Goal: Transaction & Acquisition: Book appointment/travel/reservation

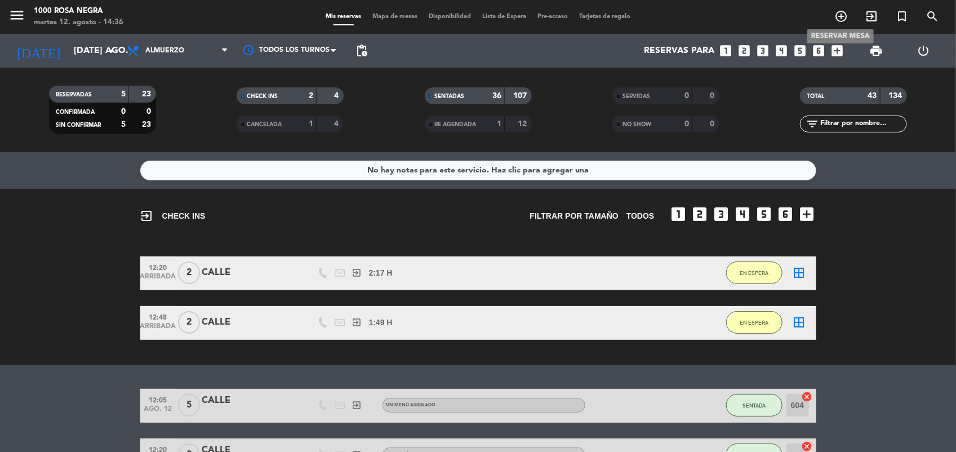
click at [837, 16] on icon "add_circle_outline" at bounding box center [841, 17] width 14 height 14
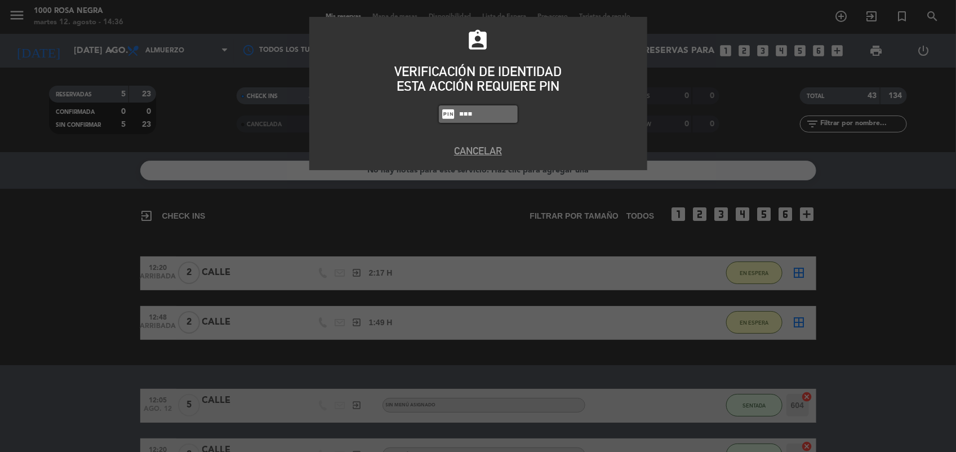
type input "5508"
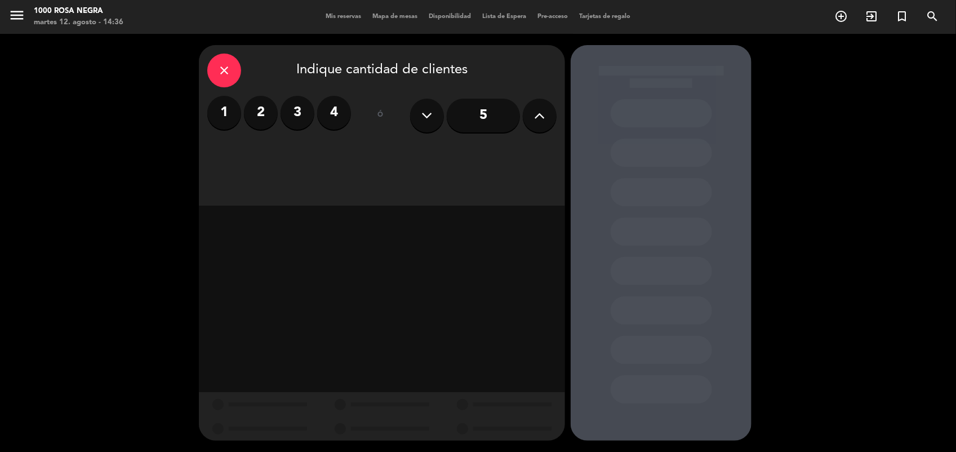
click at [538, 115] on icon at bounding box center [539, 115] width 11 height 17
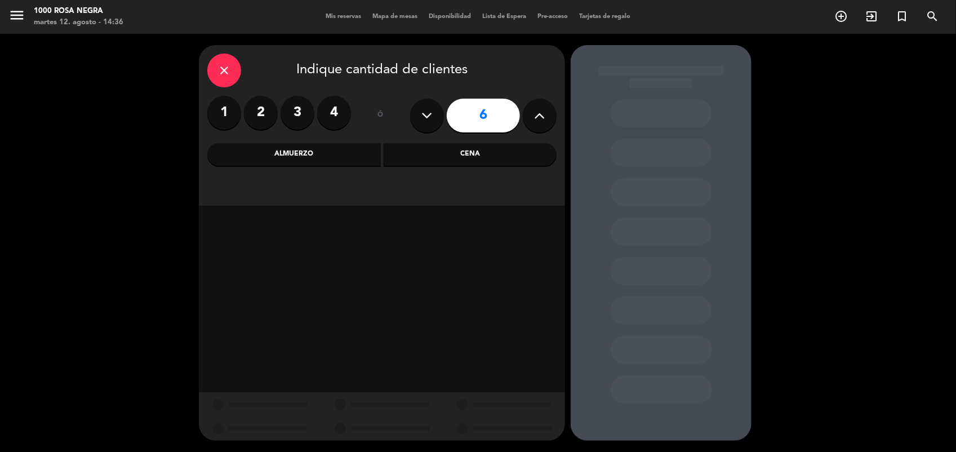
click at [538, 115] on icon at bounding box center [539, 115] width 11 height 17
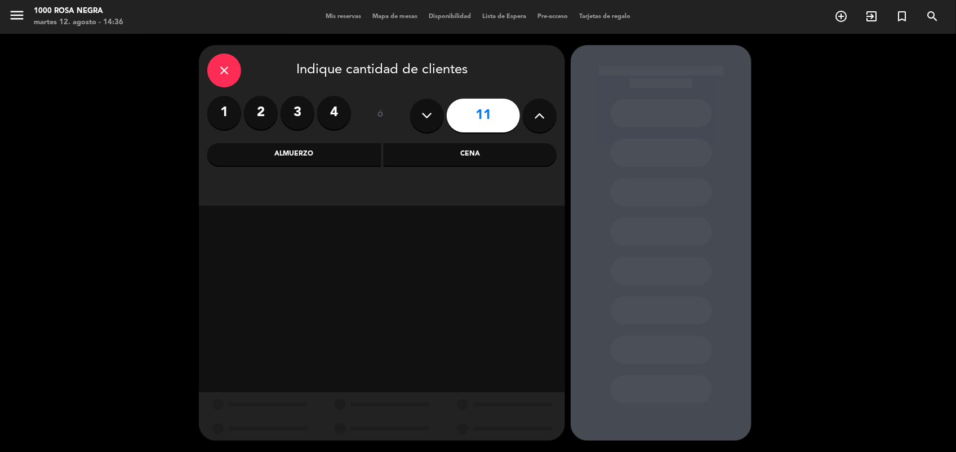
click at [538, 115] on icon at bounding box center [539, 115] width 11 height 17
type input "13"
click at [298, 153] on div "Almuerzo" at bounding box center [293, 154] width 173 height 23
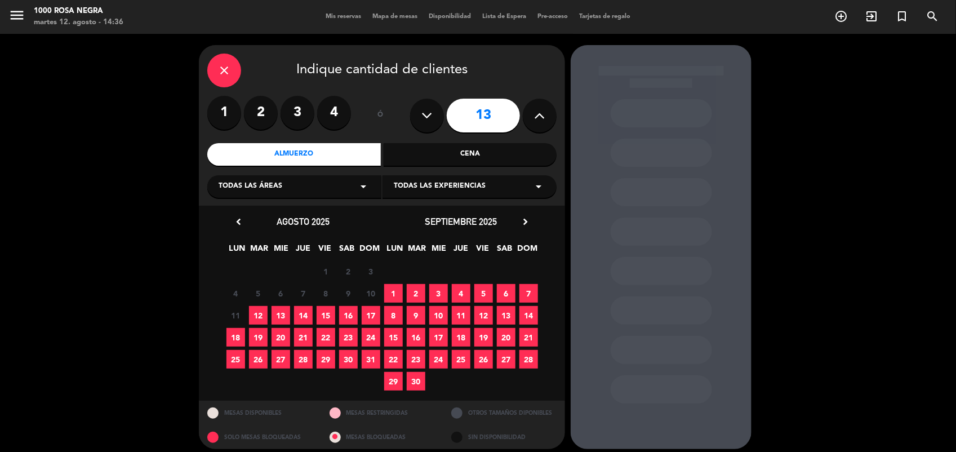
click at [280, 310] on span "13" at bounding box center [280, 315] width 19 height 19
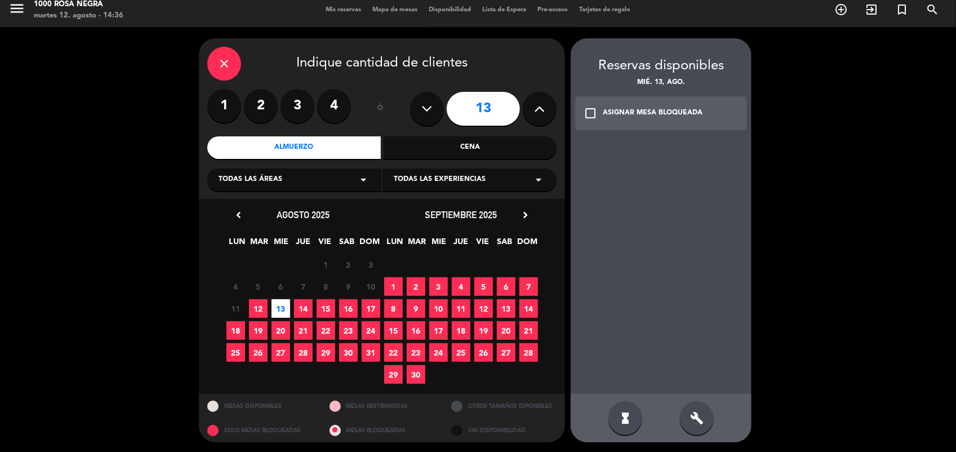
click at [590, 113] on icon "check_box_outline_blank" at bounding box center [590, 113] width 14 height 14
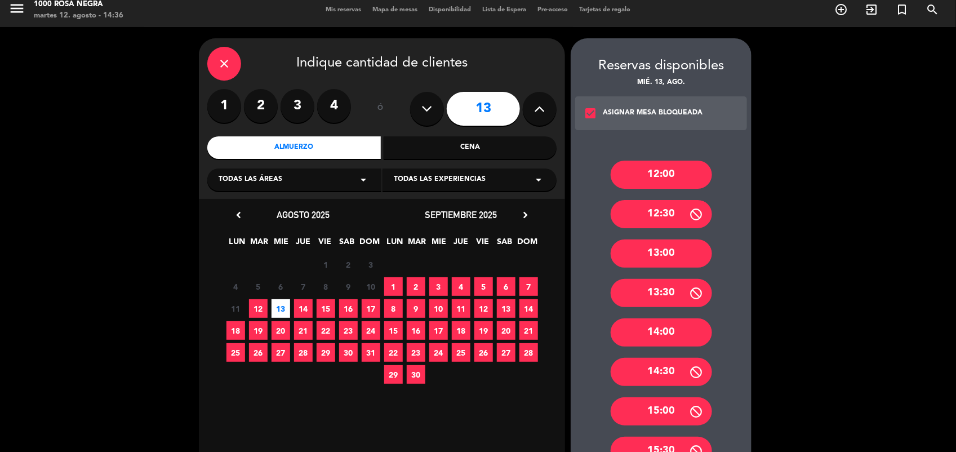
scroll to position [130, 0]
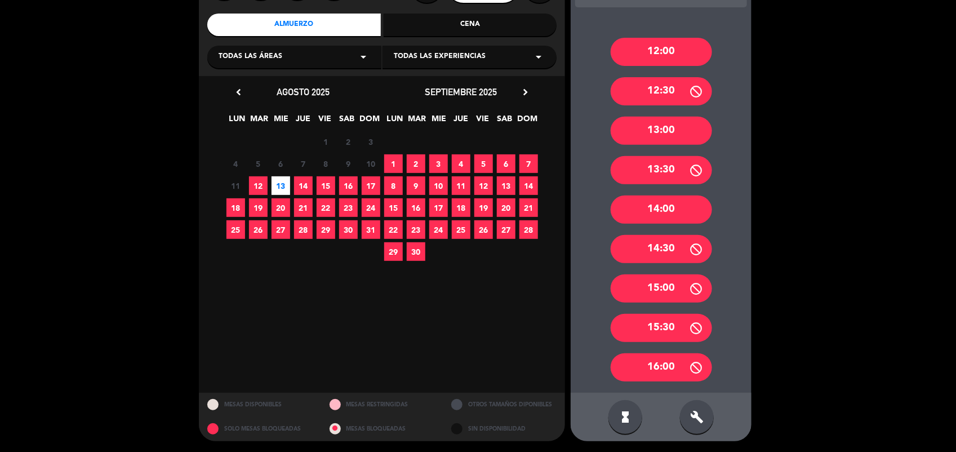
click at [702, 406] on div "build" at bounding box center [697, 417] width 34 height 34
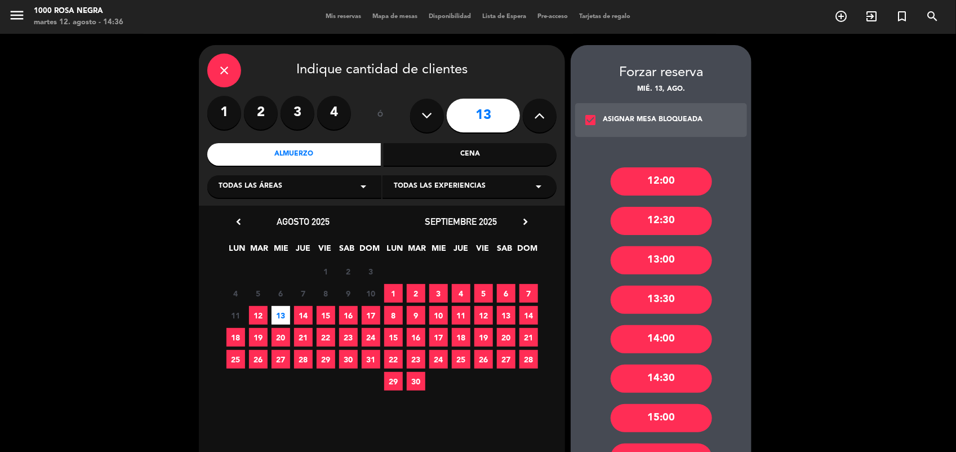
click at [594, 114] on icon "check_box" at bounding box center [590, 120] width 14 height 14
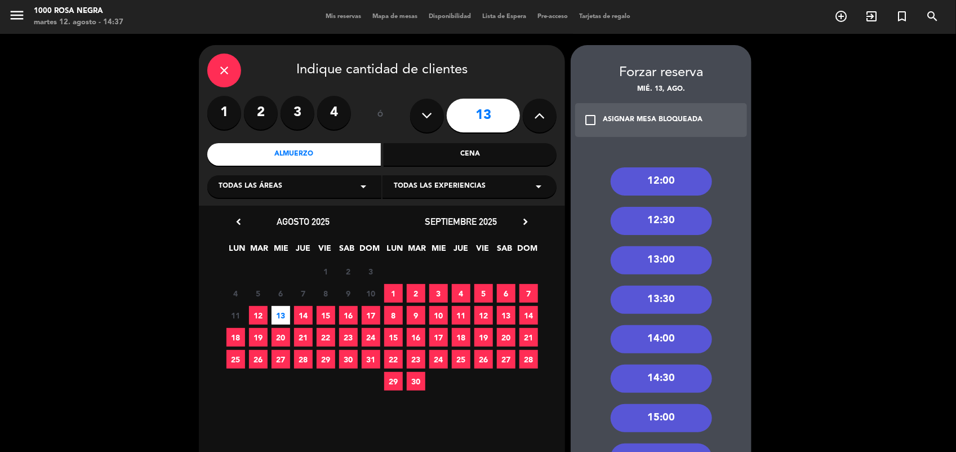
click at [687, 259] on div "13:00" at bounding box center [660, 260] width 101 height 28
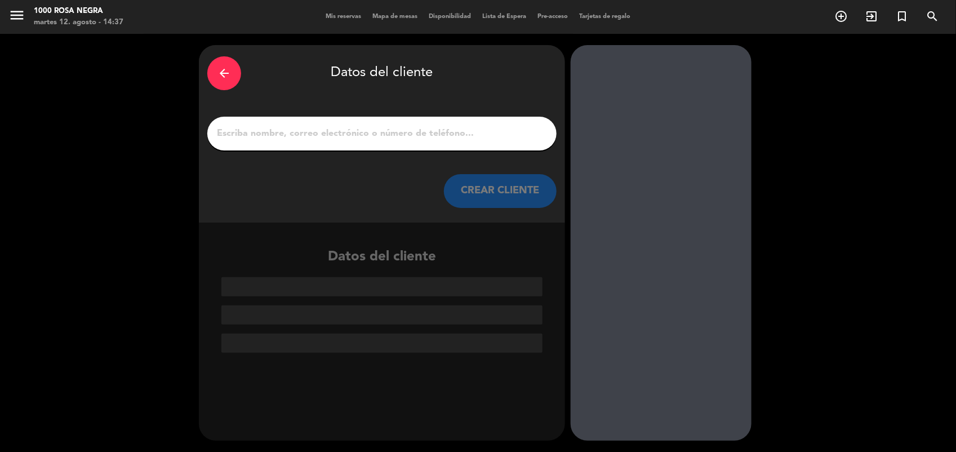
click at [234, 79] on div "arrow_back" at bounding box center [224, 73] width 34 height 34
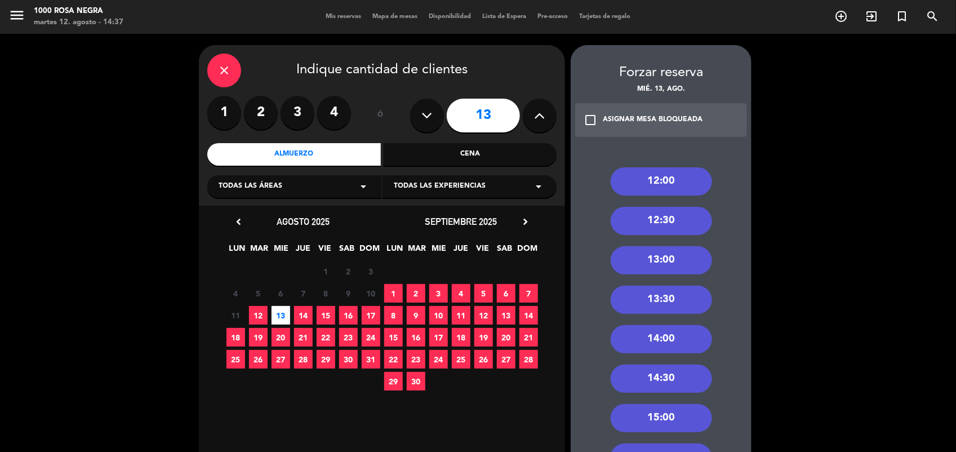
click at [676, 296] on div "13:30" at bounding box center [660, 299] width 101 height 28
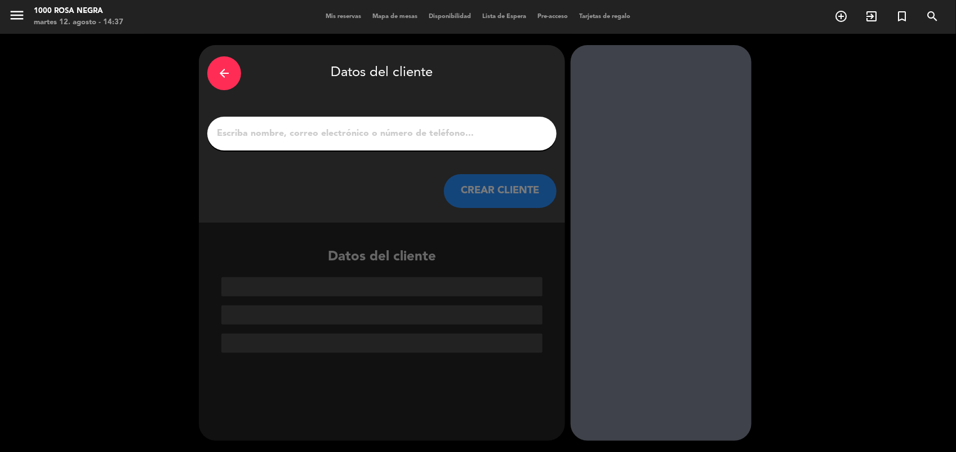
click at [496, 132] on input "1" at bounding box center [382, 134] width 332 height 16
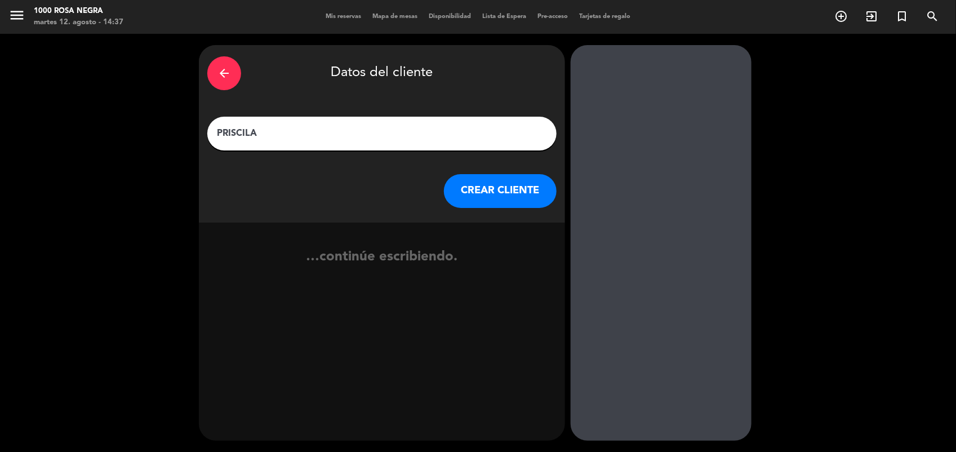
type input "PRISCILA"
click at [534, 183] on button "CREAR CLIENTE" at bounding box center [500, 191] width 113 height 34
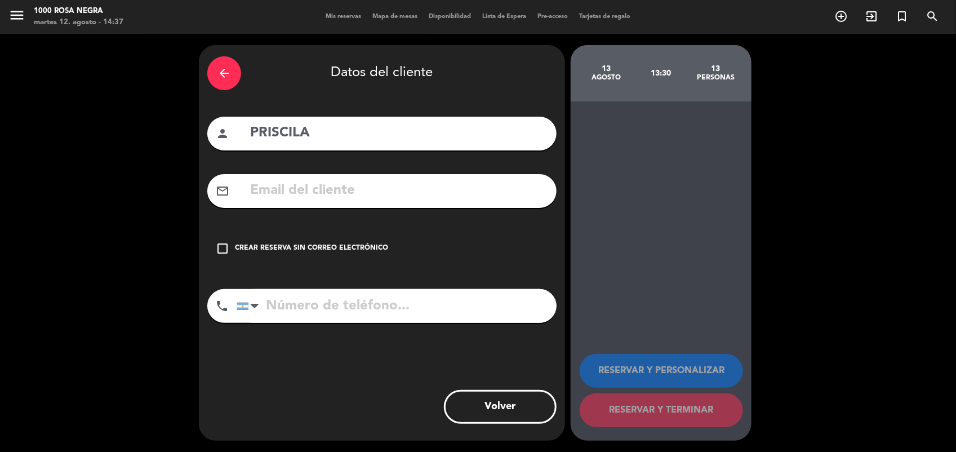
click at [305, 305] on input "tel" at bounding box center [396, 306] width 320 height 34
type input "1138314608"
click at [226, 243] on icon "check_box_outline_blank" at bounding box center [223, 249] width 14 height 14
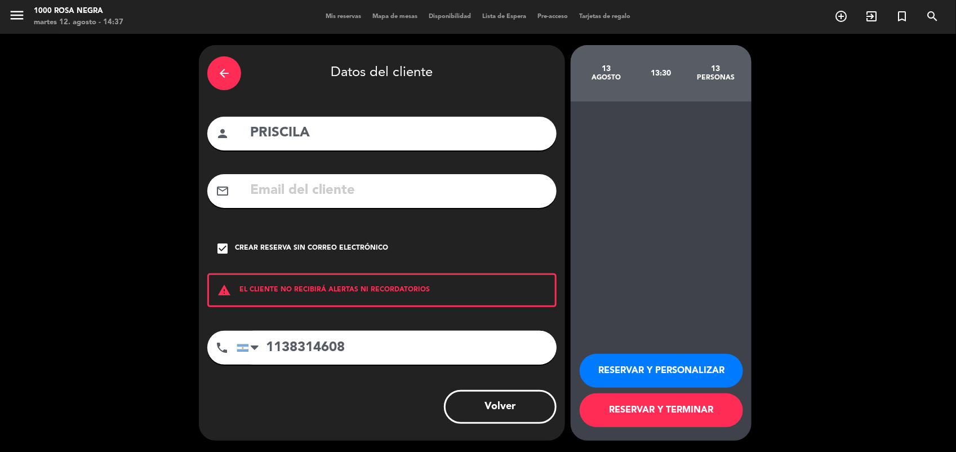
click at [632, 404] on button "RESERVAR Y TERMINAR" at bounding box center [660, 410] width 163 height 34
